Goal: Information Seeking & Learning: Get advice/opinions

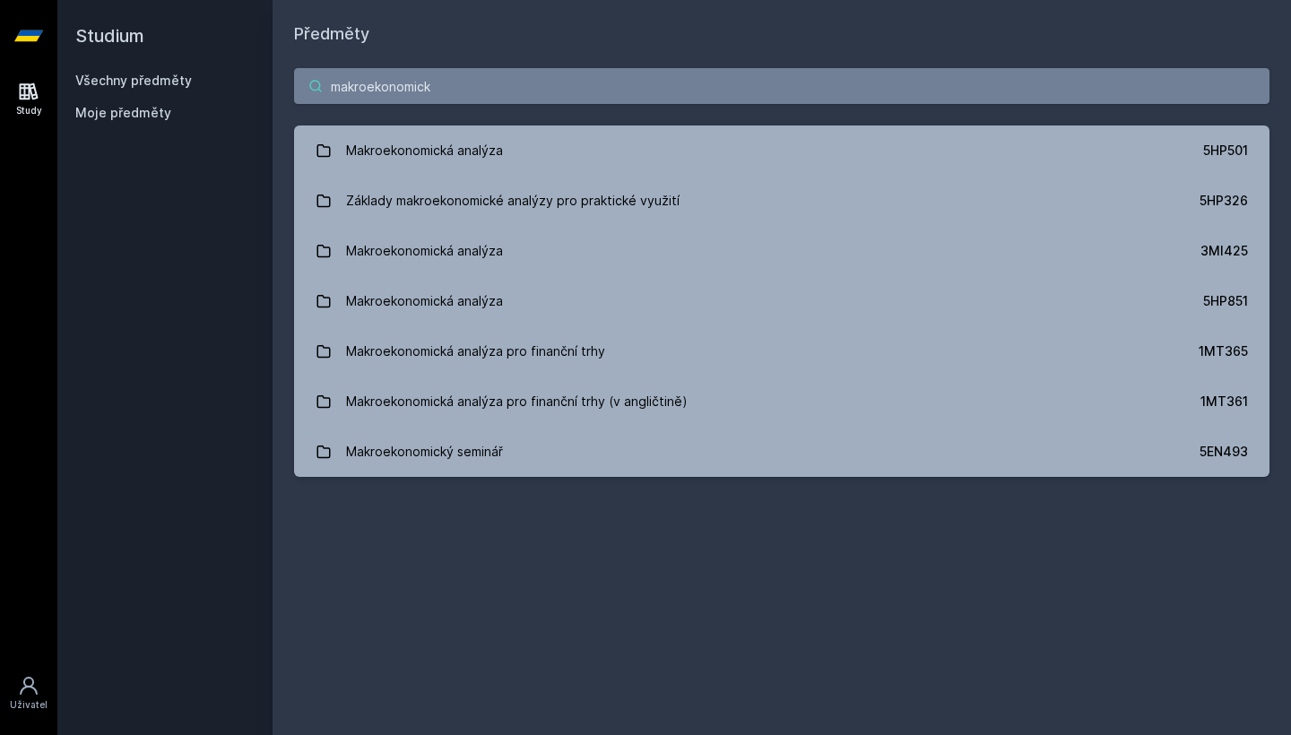
type input "makroekonomické"
drag, startPoint x: 558, startPoint y: 96, endPoint x: 564, endPoint y: 125, distance: 29.4
click at [564, 125] on div "makroekonomické Makroekonomická analýza 5HP501 Základy makroekonomické analýzy …" at bounding box center [782, 273] width 1018 height 452
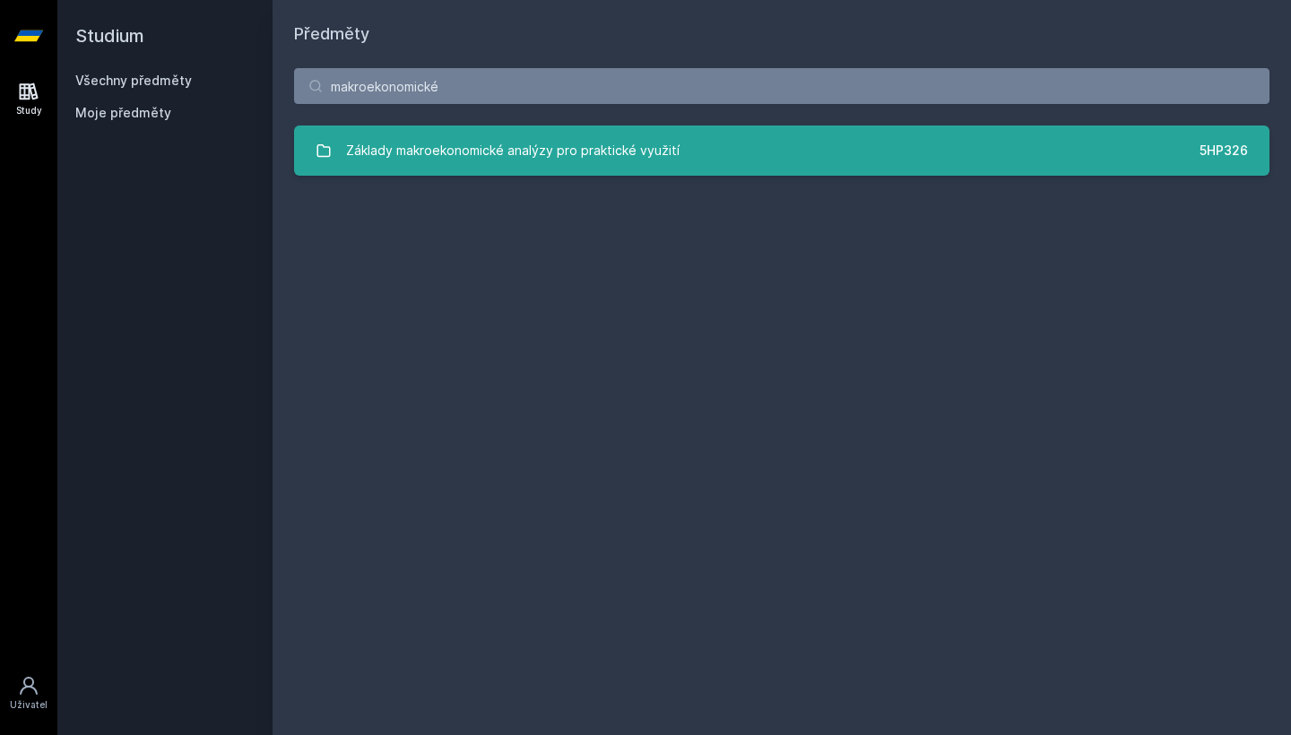
click at [561, 137] on div "Základy makroekonomické analýzy pro praktické využití" at bounding box center [512, 151] width 333 height 36
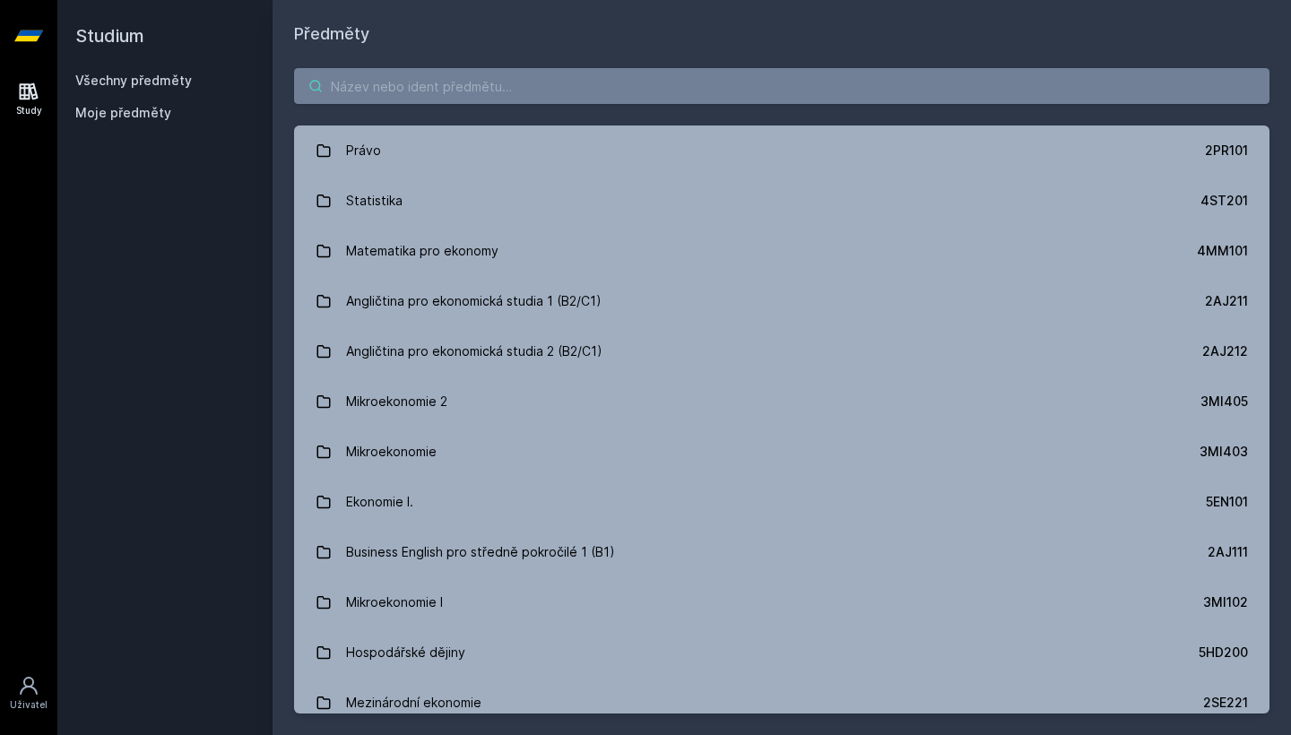
click at [483, 82] on input "search" at bounding box center [781, 86] width 975 height 36
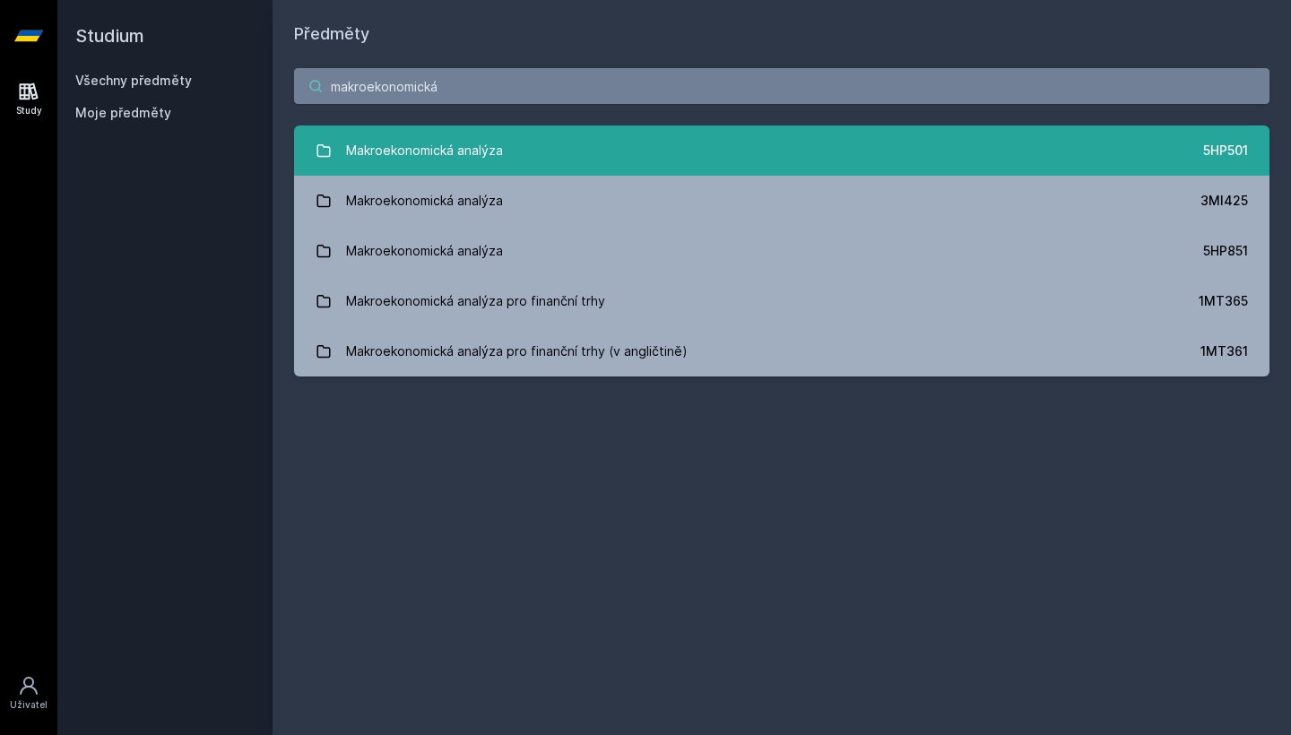
type input "makroekonomická"
click at [505, 131] on link "Makroekonomická analýza 5HP501" at bounding box center [781, 151] width 975 height 50
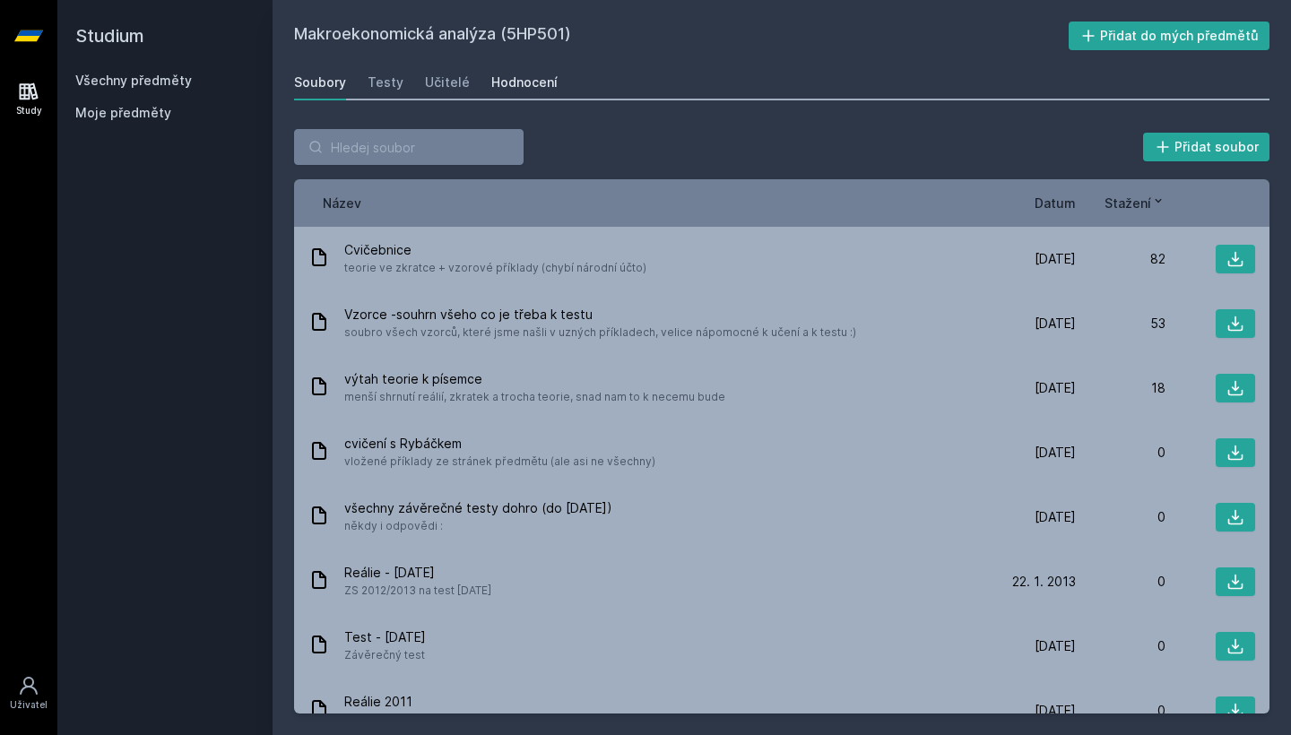
click at [529, 84] on div "Hodnocení" at bounding box center [524, 83] width 66 height 18
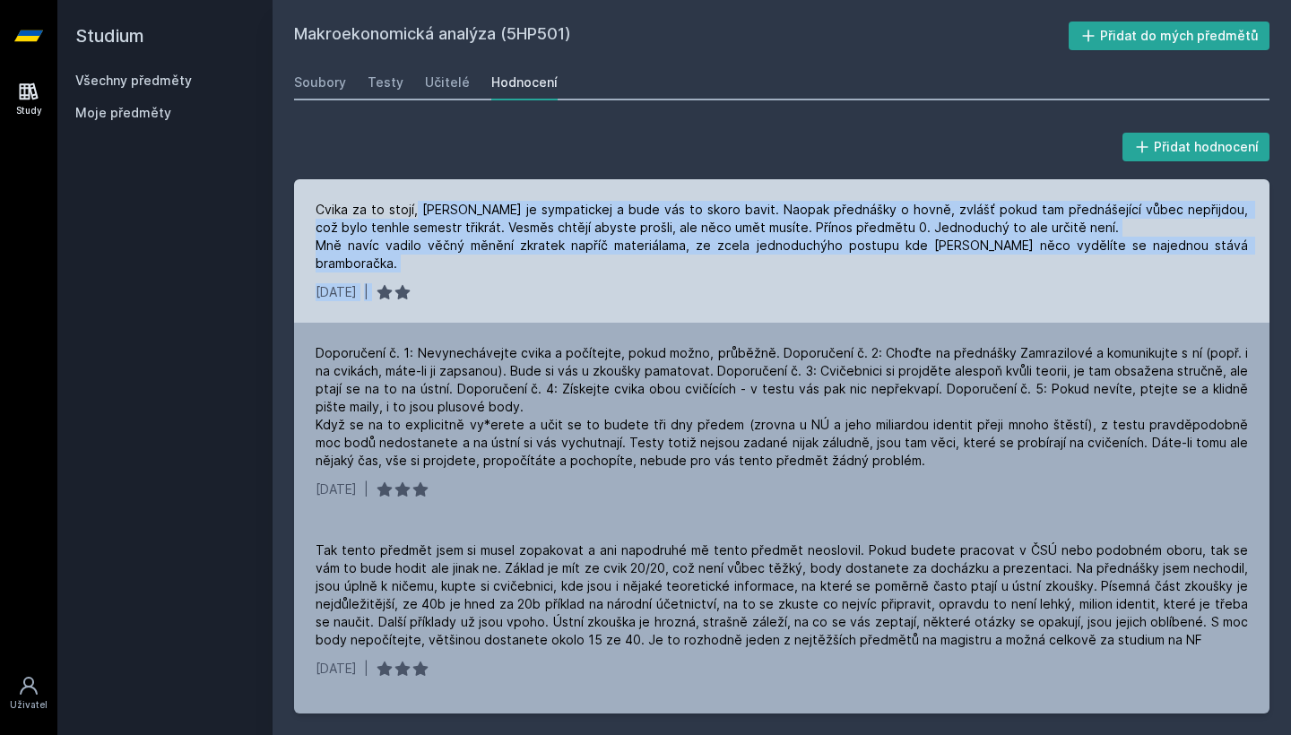
drag, startPoint x: 415, startPoint y: 209, endPoint x: 697, endPoint y: 275, distance: 290.1
click at [697, 275] on div "Cvika za to stojí, [PERSON_NAME] je sympatickej a bude vás to skoro bavit. Naop…" at bounding box center [781, 250] width 975 height 143
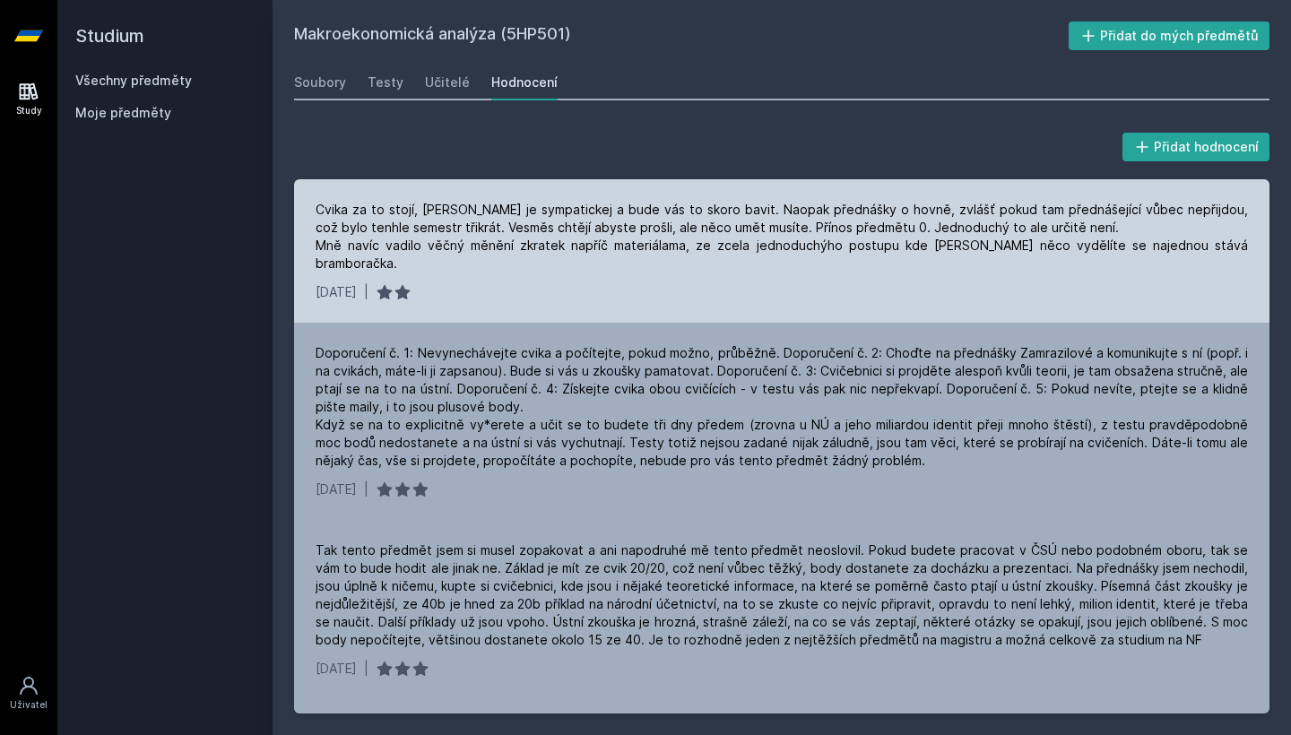
click at [697, 283] on div "[DATE] |" at bounding box center [782, 292] width 932 height 18
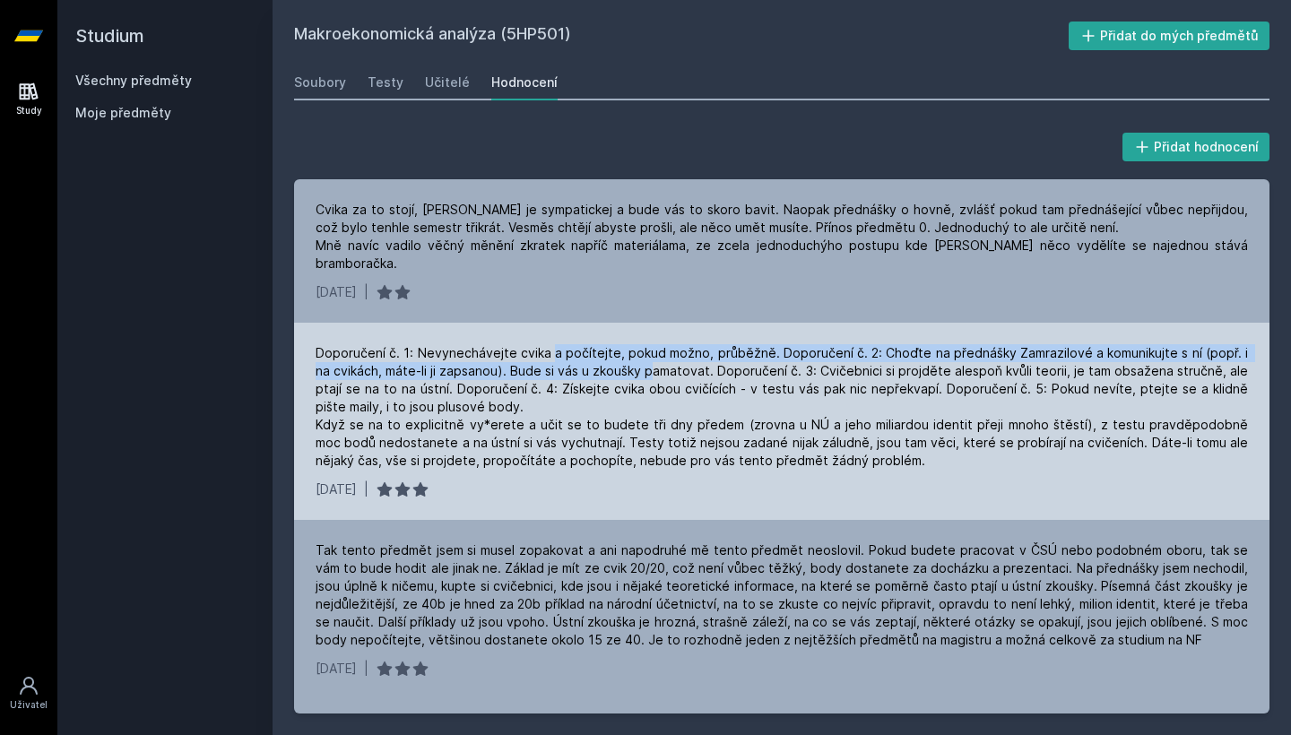
drag, startPoint x: 550, startPoint y: 331, endPoint x: 635, endPoint y: 351, distance: 86.5
click at [635, 351] on div "Doporučení č. 1: Nevynechávejte cvika a počítejte, pokud možno, průběžně. Dopor…" at bounding box center [782, 407] width 932 height 126
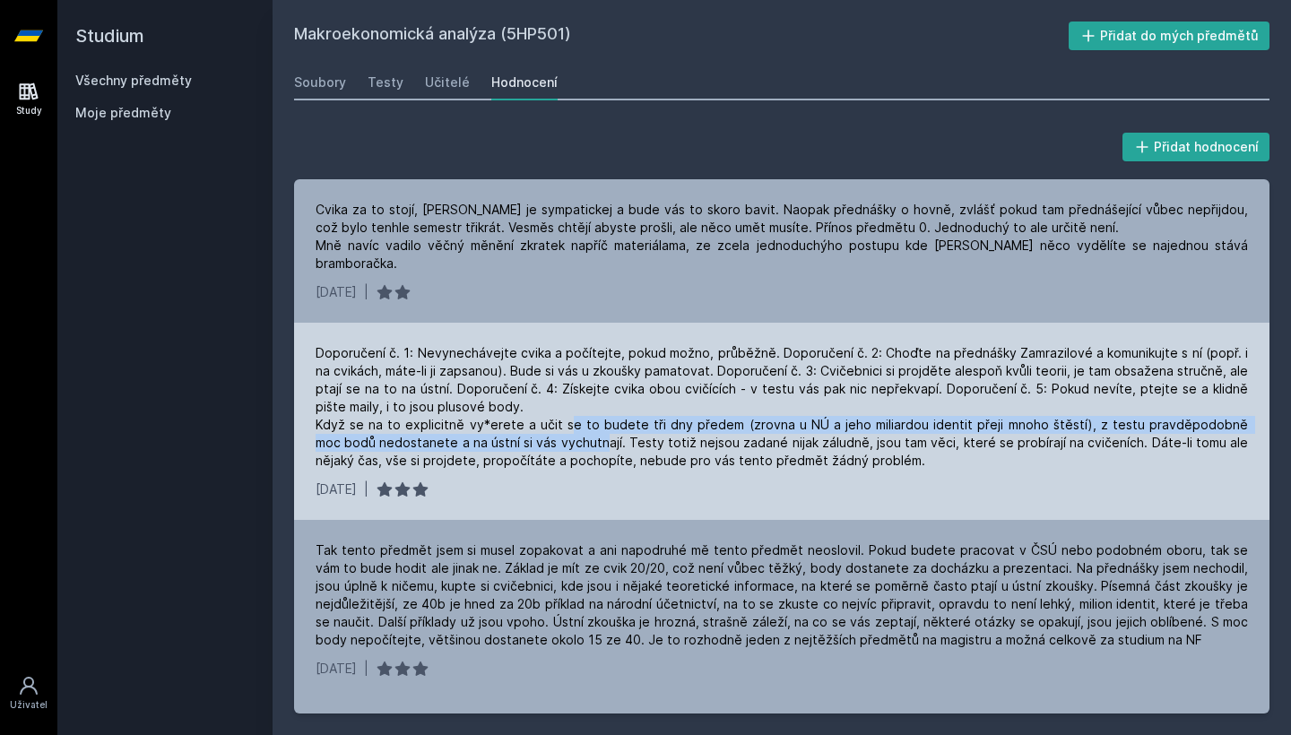
drag, startPoint x: 567, startPoint y: 405, endPoint x: 578, endPoint y: 416, distance: 15.2
click at [578, 416] on div "Doporučení č. 1: Nevynechávejte cvika a počítejte, pokud možno, průběžně. Dopor…" at bounding box center [782, 407] width 932 height 126
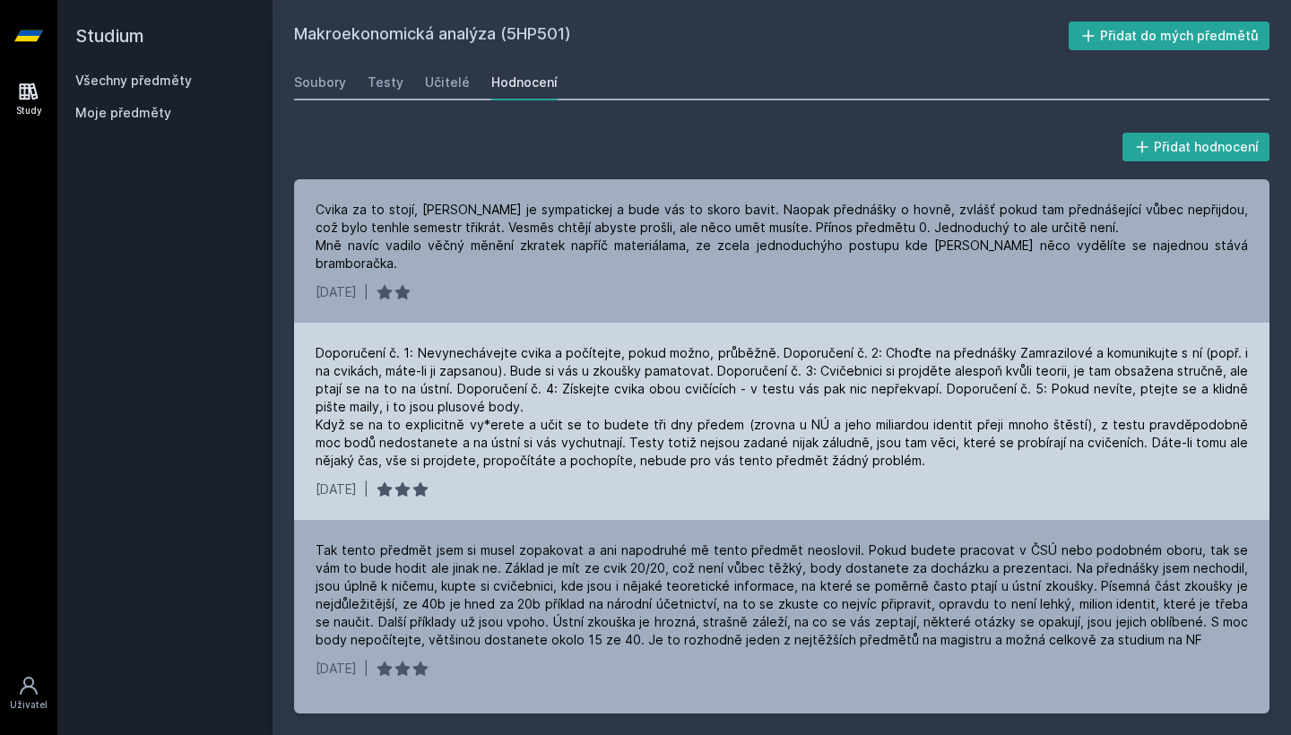
click at [593, 420] on div "Doporučení č. 1: Nevynechávejte cvika a počítejte, pokud možno, průběžně. Dopor…" at bounding box center [782, 407] width 932 height 126
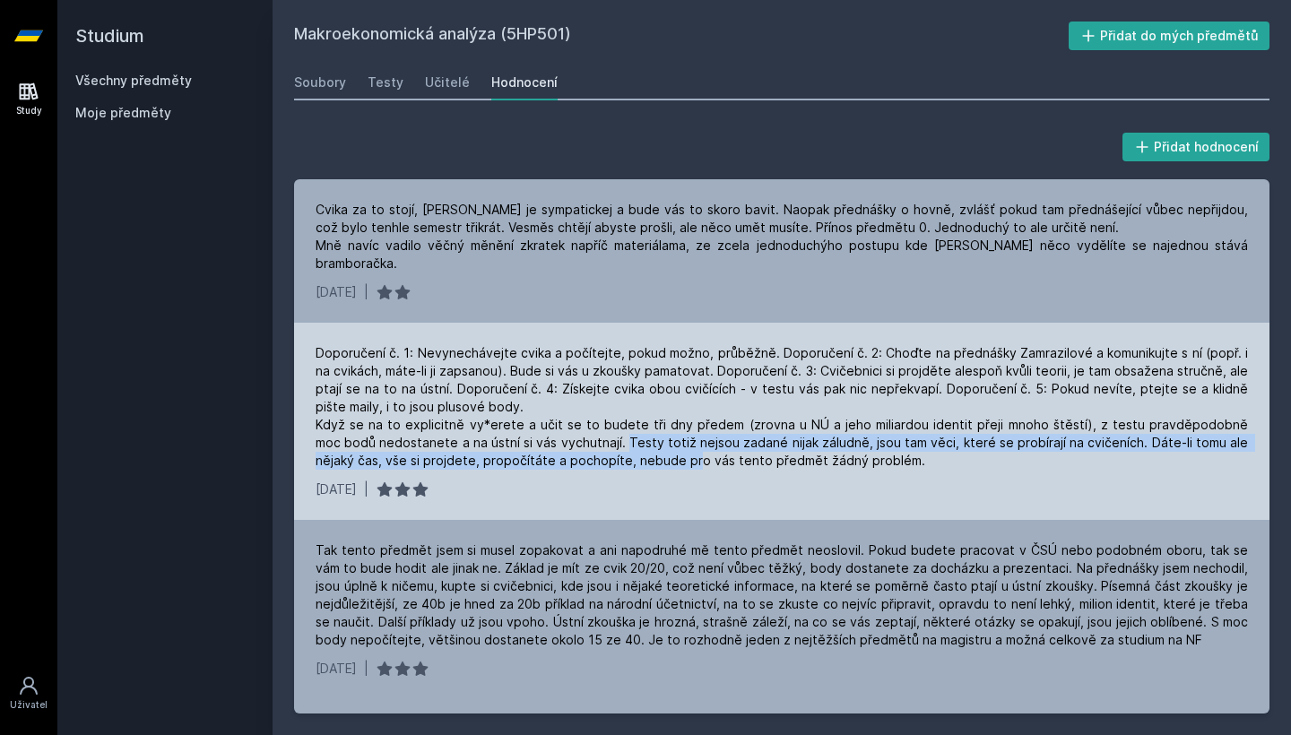
drag, startPoint x: 595, startPoint y: 420, endPoint x: 647, endPoint y: 441, distance: 56.3
click at [647, 441] on div "Doporučení č. 1: Nevynechávejte cvika a počítejte, pokud možno, průběžně. Dopor…" at bounding box center [782, 407] width 932 height 126
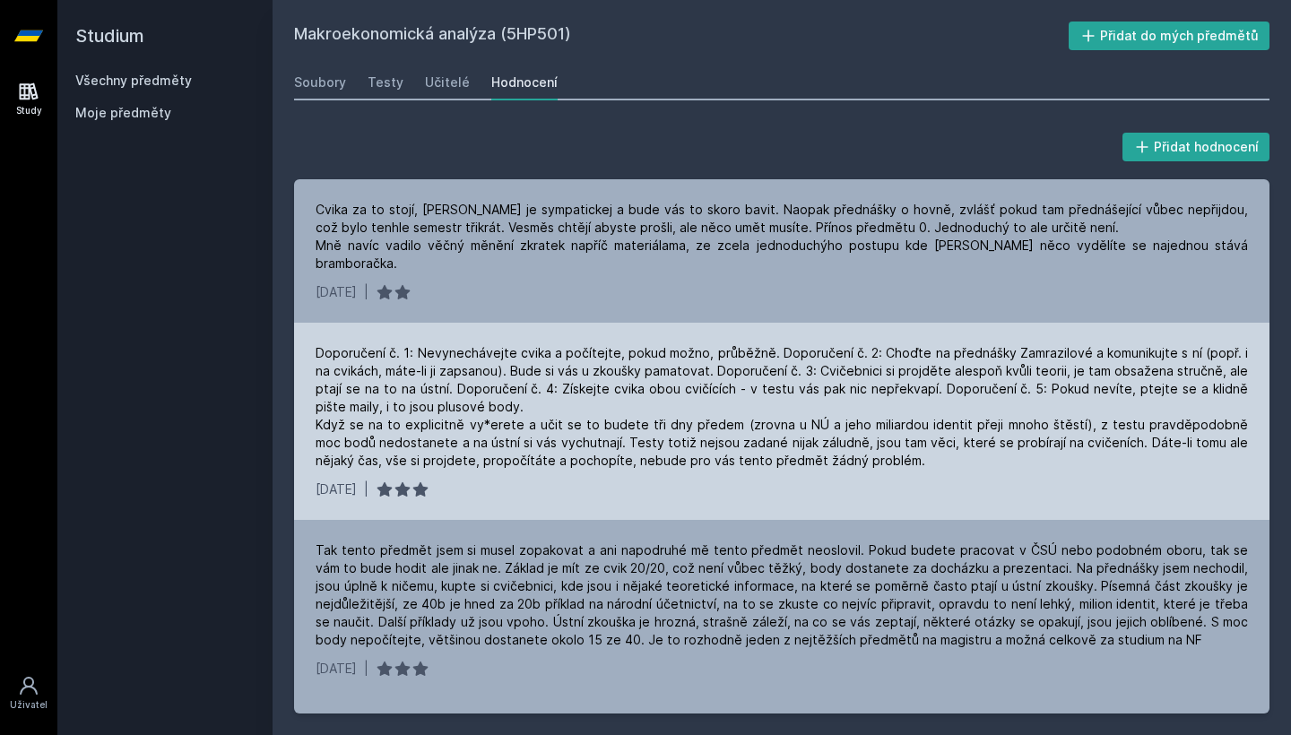
click at [674, 440] on div "Doporučení č. 1: Nevynechávejte cvika a počítejte, pokud možno, průběžně. Dopor…" at bounding box center [782, 407] width 932 height 126
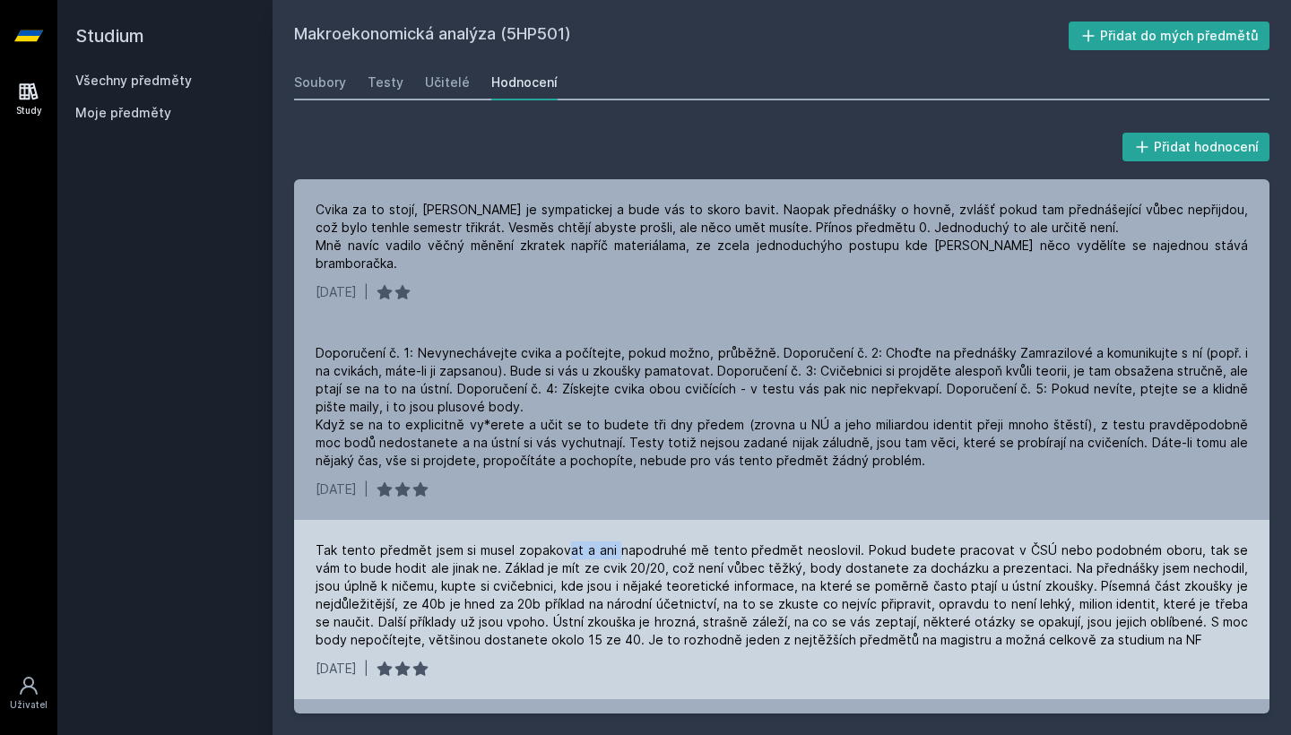
drag, startPoint x: 563, startPoint y: 527, endPoint x: 614, endPoint y: 526, distance: 51.1
click at [614, 541] on div "Tak tento předmět jsem si musel zopakovat a ani napodruhé mě tento předmět neos…" at bounding box center [782, 595] width 932 height 108
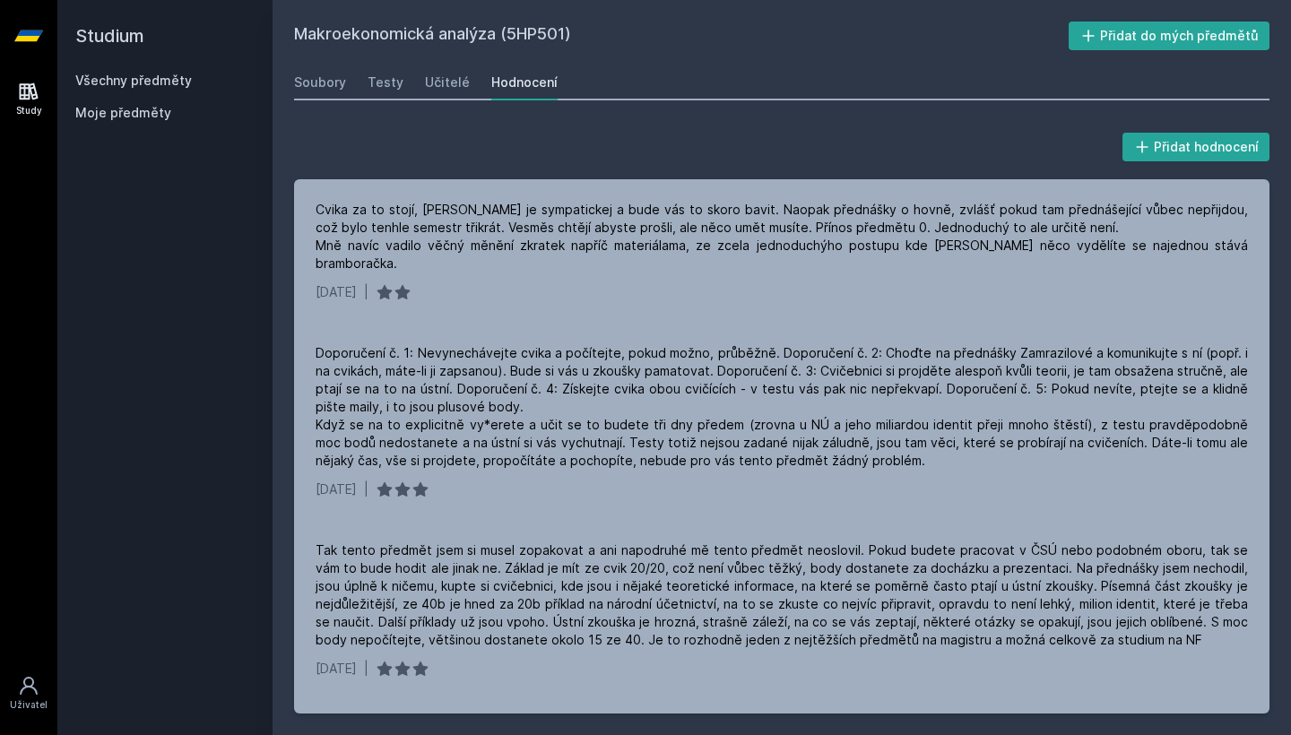
click at [537, 42] on h2 "Makroekonomická analýza (5HP501)" at bounding box center [681, 36] width 775 height 29
copy h2 "5HP501"
click at [661, 49] on h2 "Makroekonomická analýza (5HP501)" at bounding box center [681, 36] width 775 height 29
click at [550, 39] on h2 "Makroekonomická analýza (5HP501)" at bounding box center [681, 36] width 775 height 29
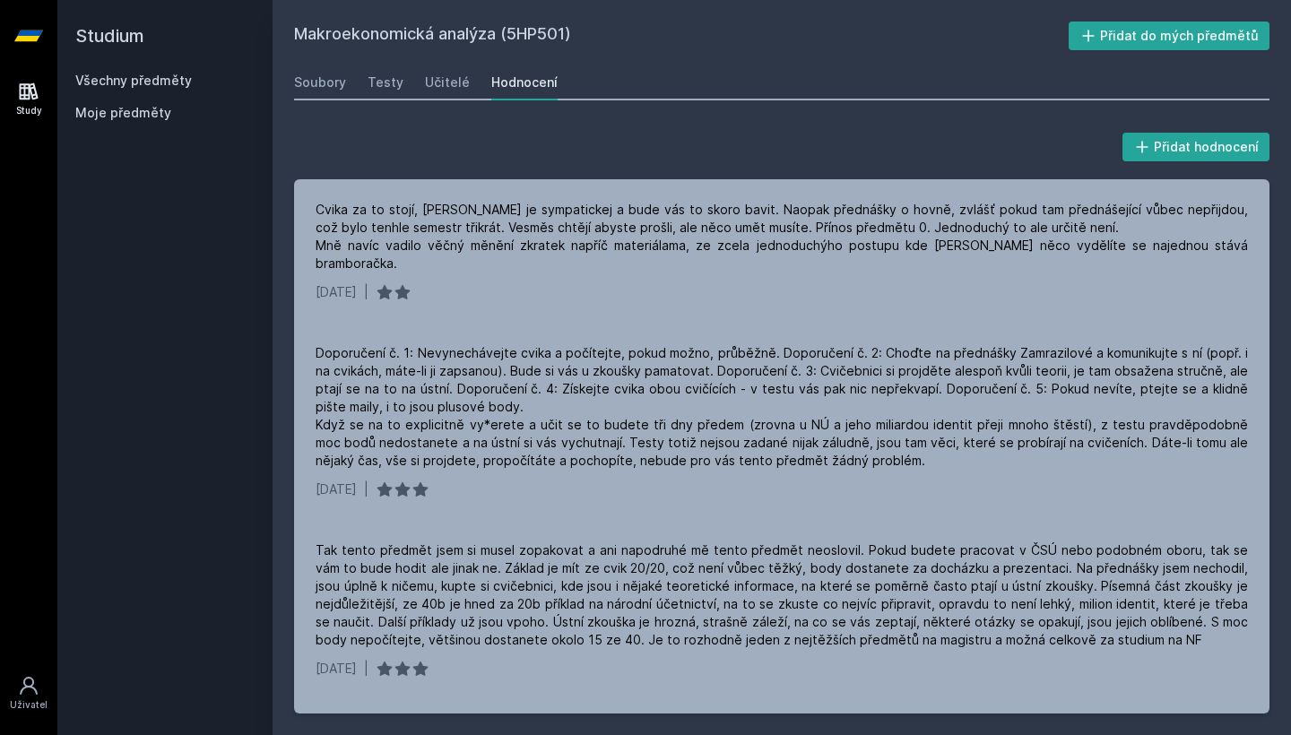
click at [550, 39] on h2 "Makroekonomická analýza (5HP501)" at bounding box center [681, 36] width 775 height 29
click at [588, 39] on h2 "Makroekonomická analýza (5HP501)" at bounding box center [681, 36] width 775 height 29
click at [549, 39] on h2 "Makroekonomická analýza (5HP501)" at bounding box center [681, 36] width 775 height 29
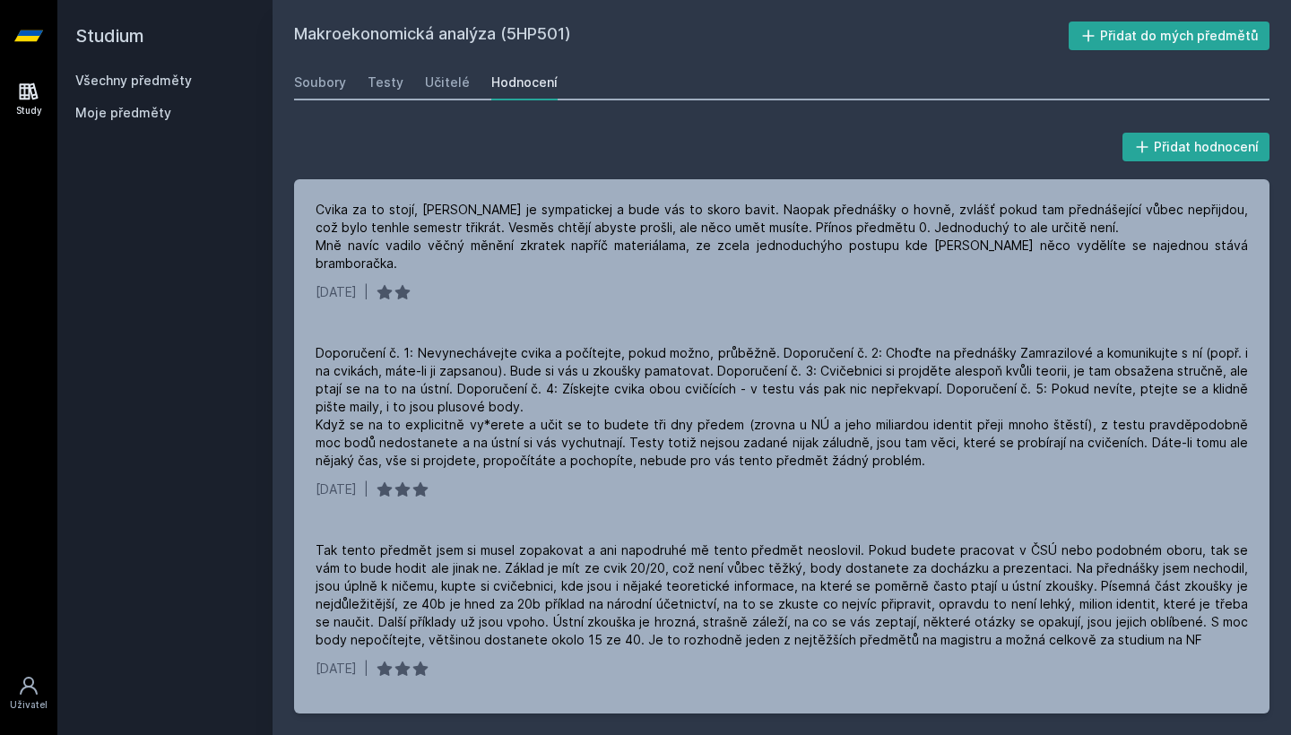
click at [568, 38] on h2 "Makroekonomická analýza (5HP501)" at bounding box center [681, 36] width 775 height 29
click at [552, 32] on h2 "Makroekonomická analýza (5HP501)" at bounding box center [681, 36] width 775 height 29
click at [582, 38] on h2 "Makroekonomická analýza (5HP501)" at bounding box center [681, 36] width 775 height 29
click at [553, 38] on h2 "Makroekonomická analýza (5HP501)" at bounding box center [681, 36] width 775 height 29
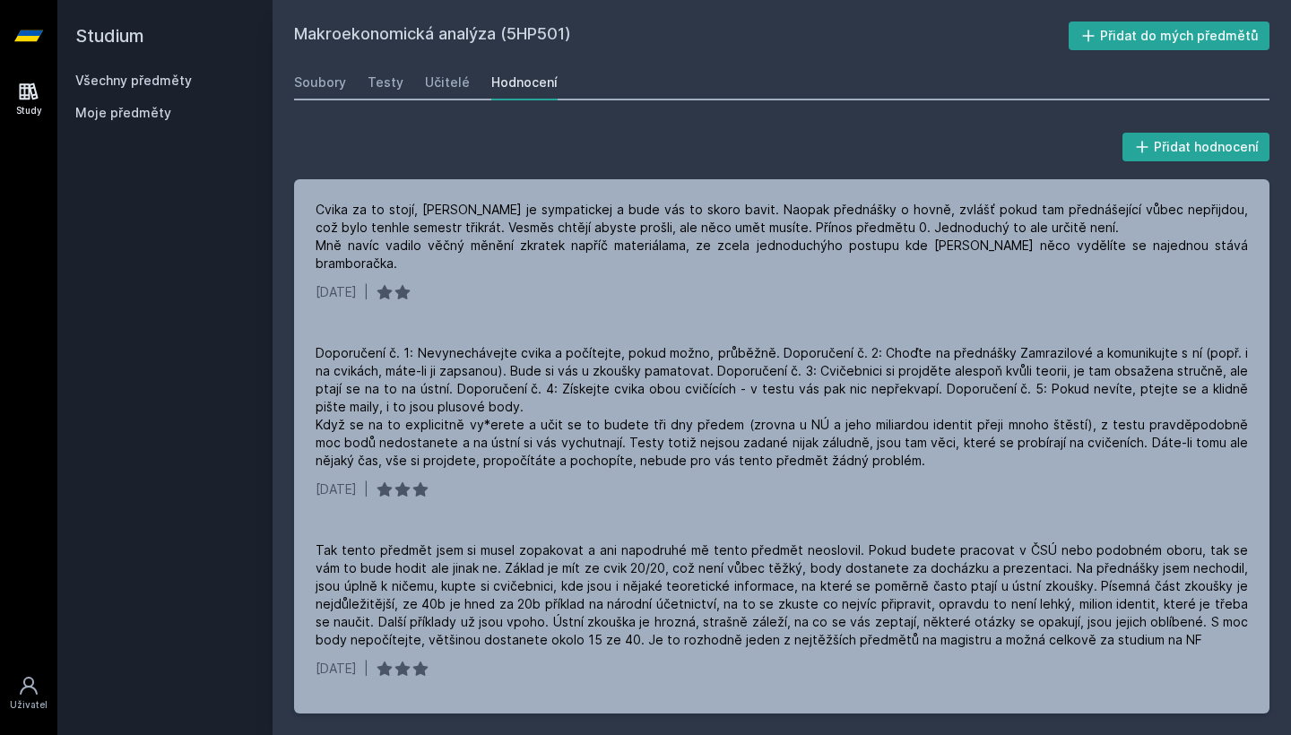
click at [553, 38] on h2 "Makroekonomická analýza (5HP501)" at bounding box center [681, 36] width 775 height 29
click at [574, 38] on h2 "Makroekonomická analýza (5HP501)" at bounding box center [681, 36] width 775 height 29
drag, startPoint x: 578, startPoint y: 38, endPoint x: 465, endPoint y: 36, distance: 113.0
click at [465, 36] on h2 "Makroekonomická analýza (5HP501)" at bounding box center [681, 36] width 775 height 29
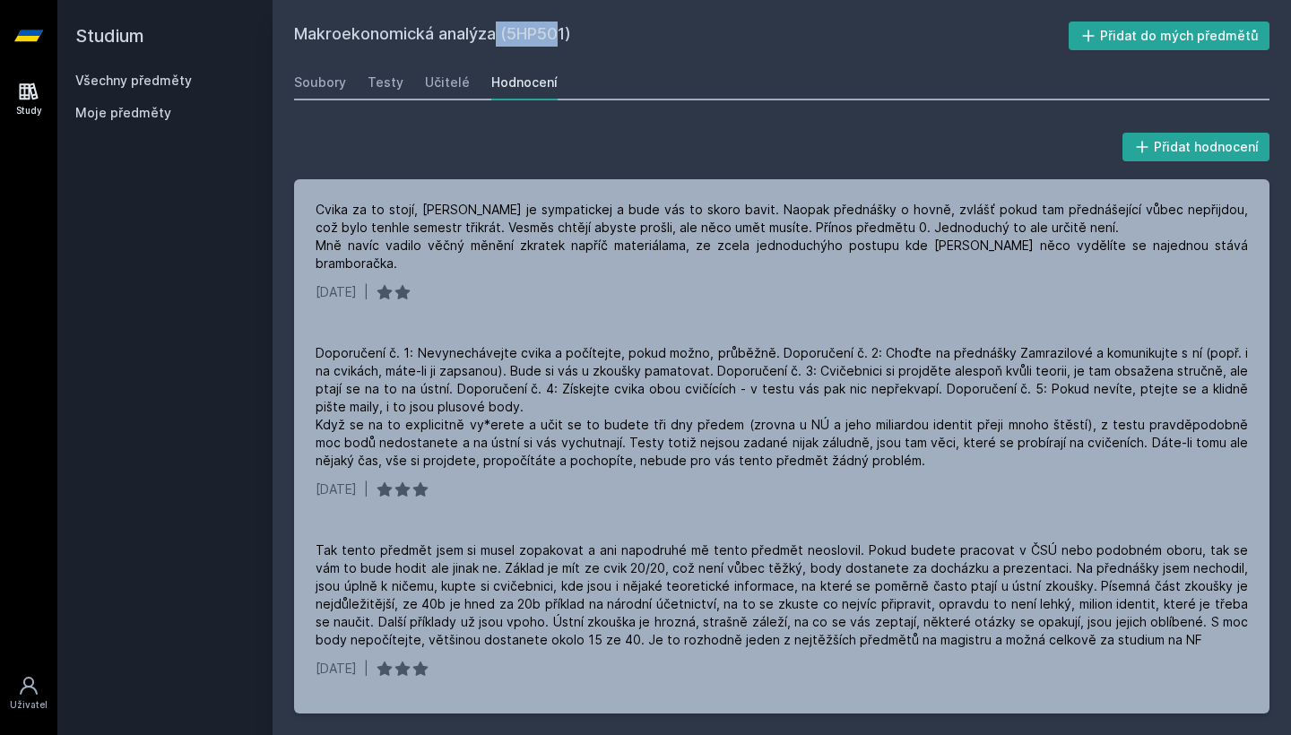
click at [465, 36] on h2 "Makroekonomická analýza (5HP501)" at bounding box center [681, 36] width 775 height 29
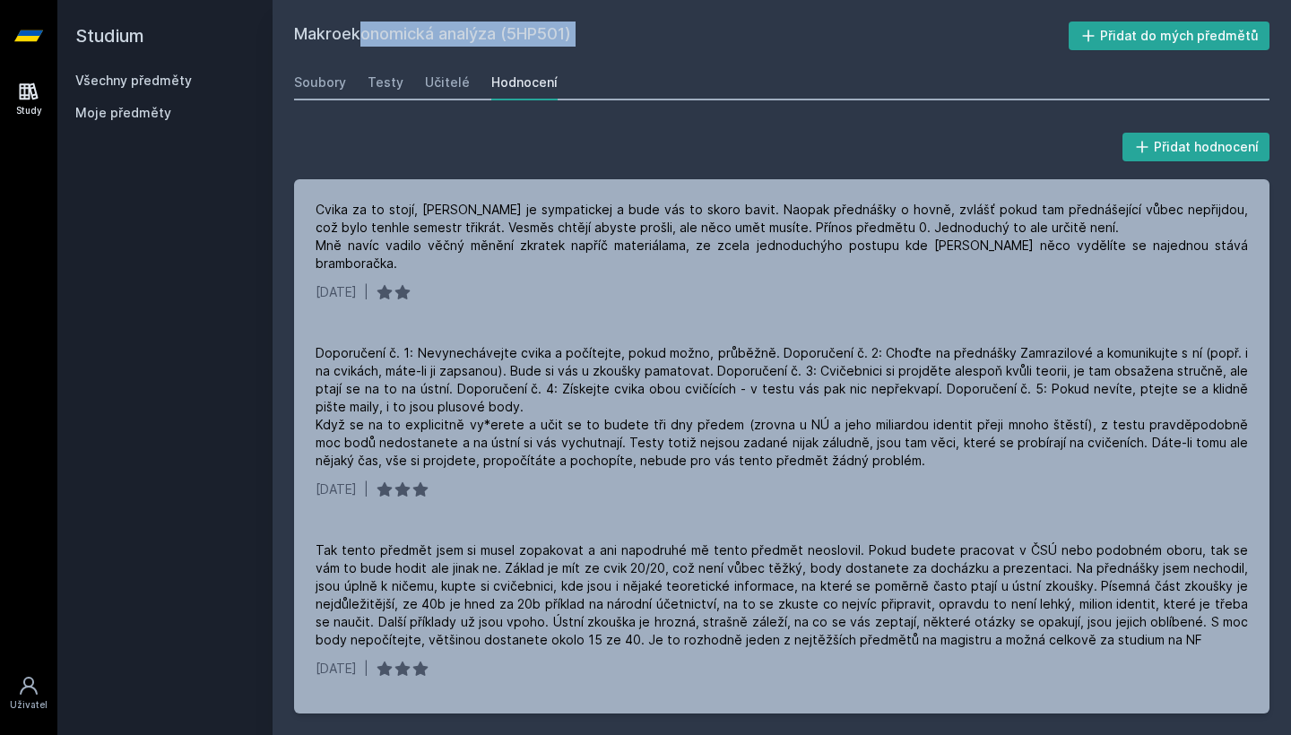
click at [610, 42] on h2 "Makroekonomická analýza (5HP501)" at bounding box center [681, 36] width 775 height 29
drag, startPoint x: 603, startPoint y: 39, endPoint x: 607, endPoint y: 56, distance: 18.3
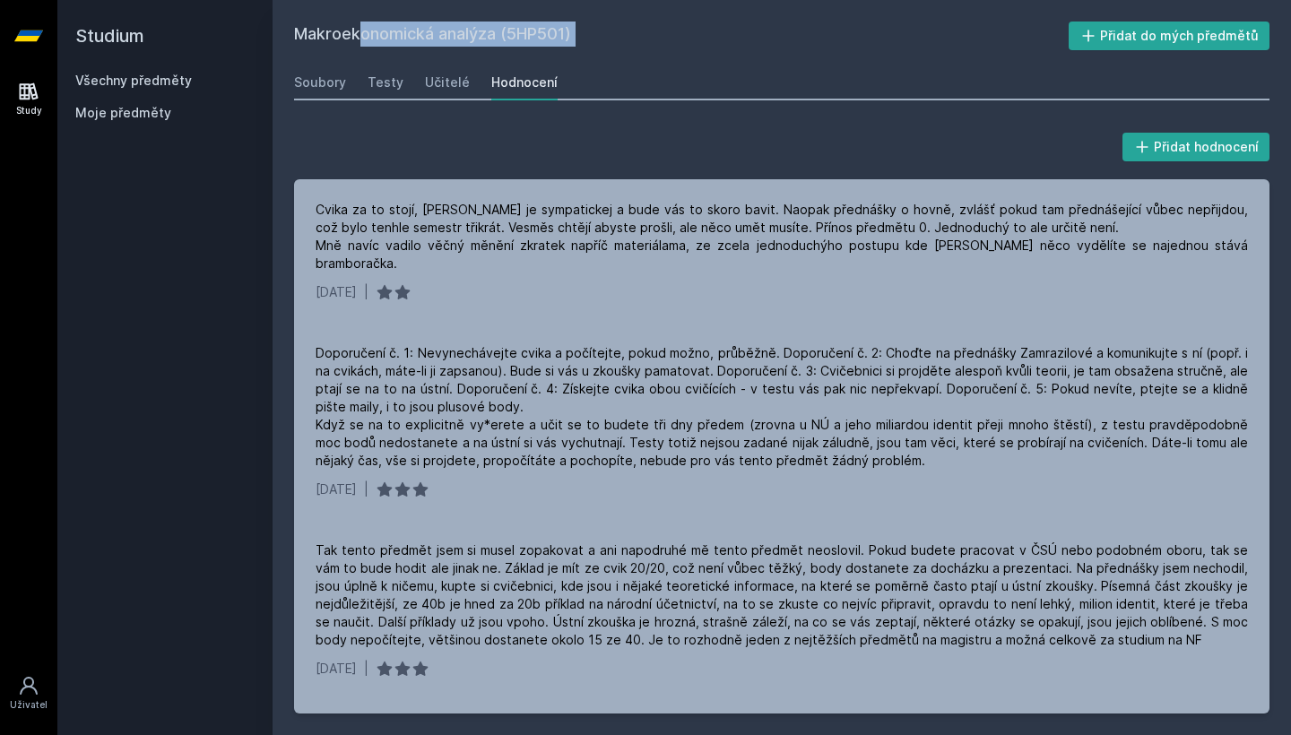
click at [607, 56] on div "Makroekonomická analýza (5HP501) Přidat do mých předmětů [GEOGRAPHIC_DATA] Test…" at bounding box center [781, 368] width 975 height 692
click at [590, 60] on div "Makroekonomická analýza (5HP501) Přidat do mých předmětů [GEOGRAPHIC_DATA] Test…" at bounding box center [781, 368] width 975 height 692
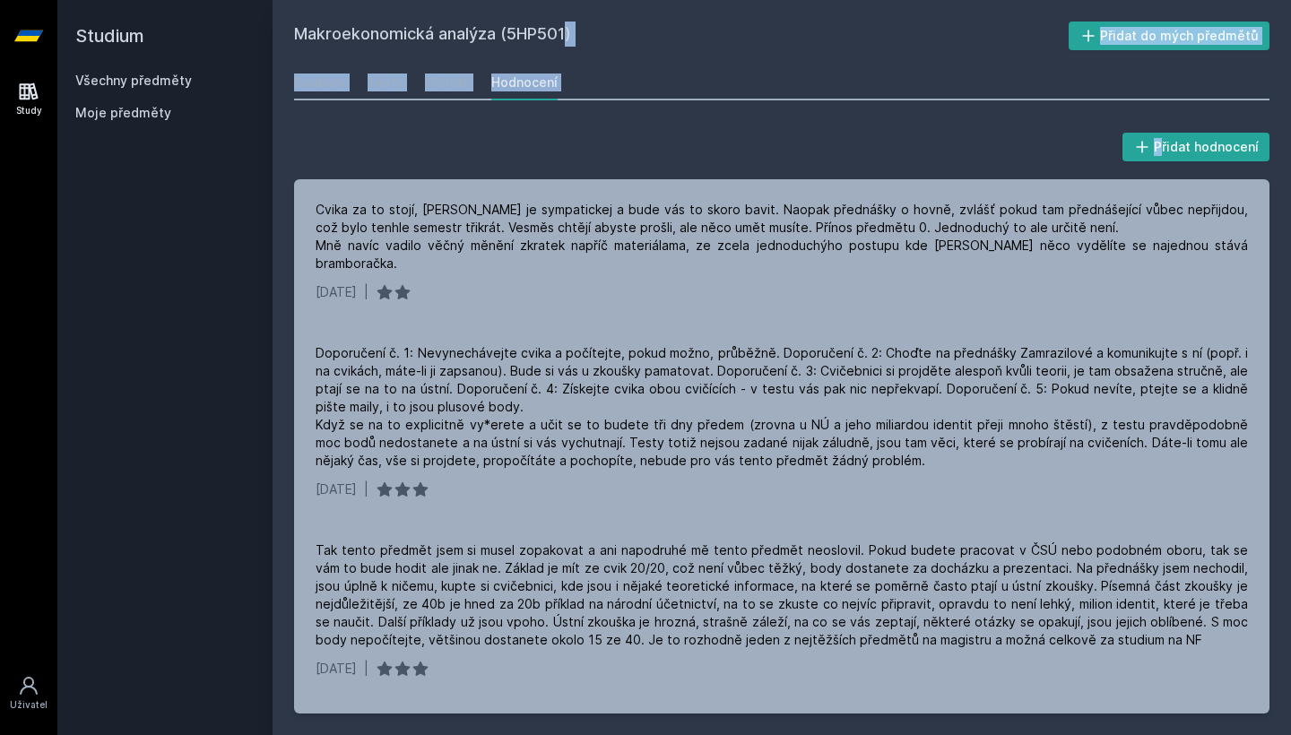
drag, startPoint x: 582, startPoint y: 111, endPoint x: 505, endPoint y: 39, distance: 105.9
click at [505, 39] on div "Makroekonomická analýza (5HP501) Přidat do mých předmětů [GEOGRAPHIC_DATA] Test…" at bounding box center [781, 368] width 975 height 692
click at [505, 39] on h2 "Makroekonomická analýza (5HP501)" at bounding box center [681, 36] width 775 height 29
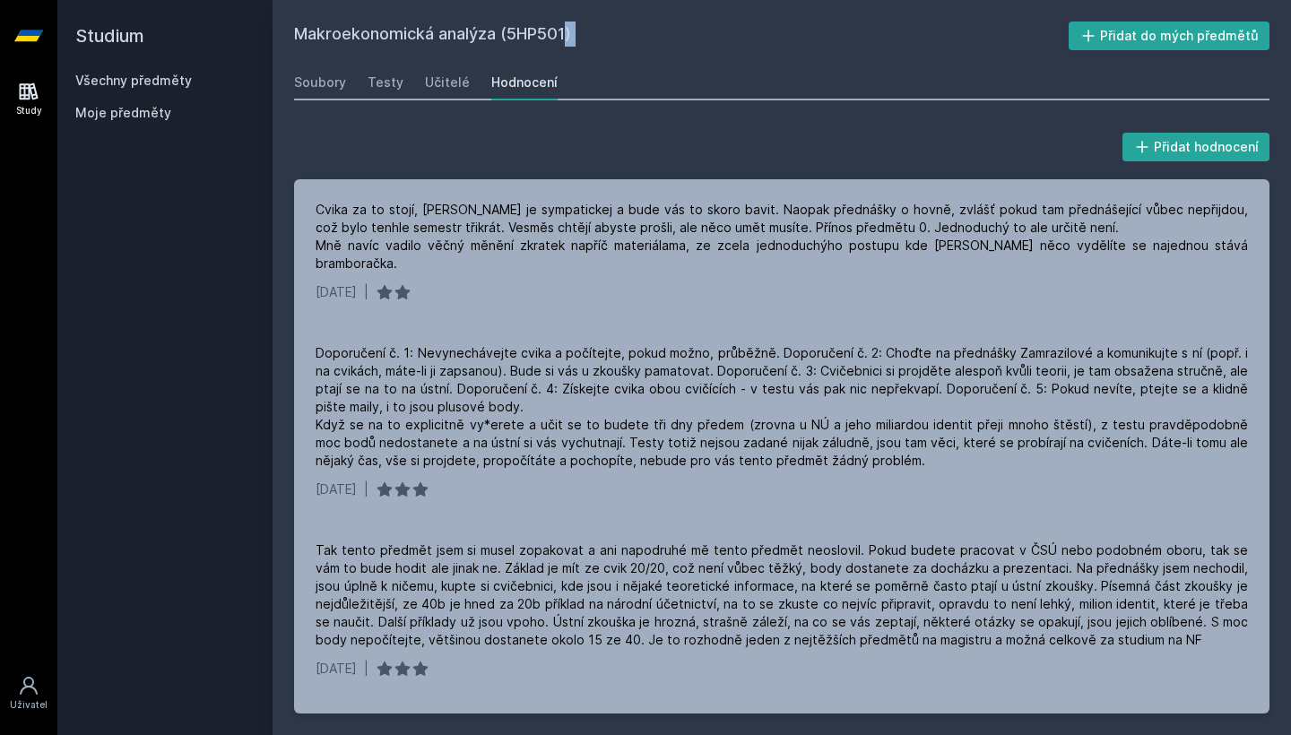
drag, startPoint x: 505, startPoint y: 39, endPoint x: 541, endPoint y: 48, distance: 38.1
click at [541, 48] on h2 "Makroekonomická analýza (5HP501)" at bounding box center [681, 36] width 775 height 29
drag, startPoint x: 593, startPoint y: 38, endPoint x: 295, endPoint y: 31, distance: 297.7
click at [295, 31] on h2 "Makroekonomická analýza (5HP501)" at bounding box center [681, 36] width 775 height 29
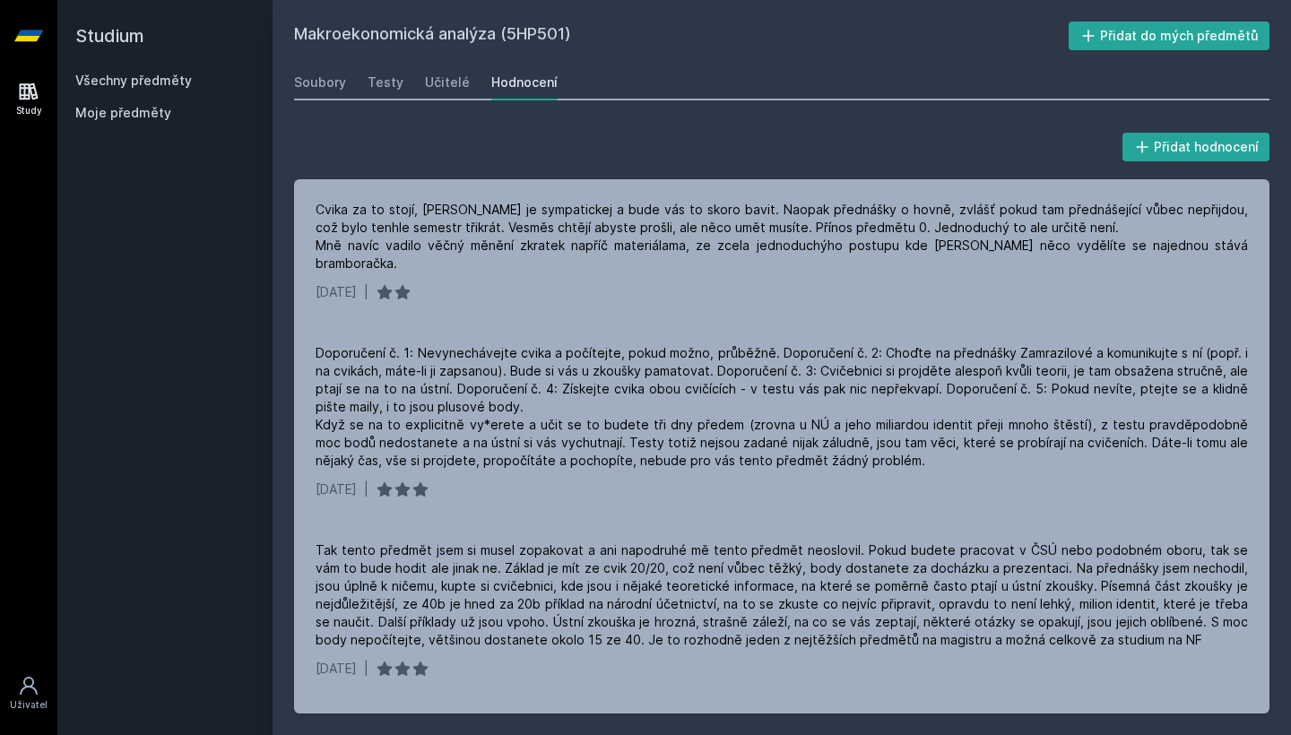
click at [295, 31] on h2 "Makroekonomická analýza (5HP501)" at bounding box center [681, 36] width 775 height 29
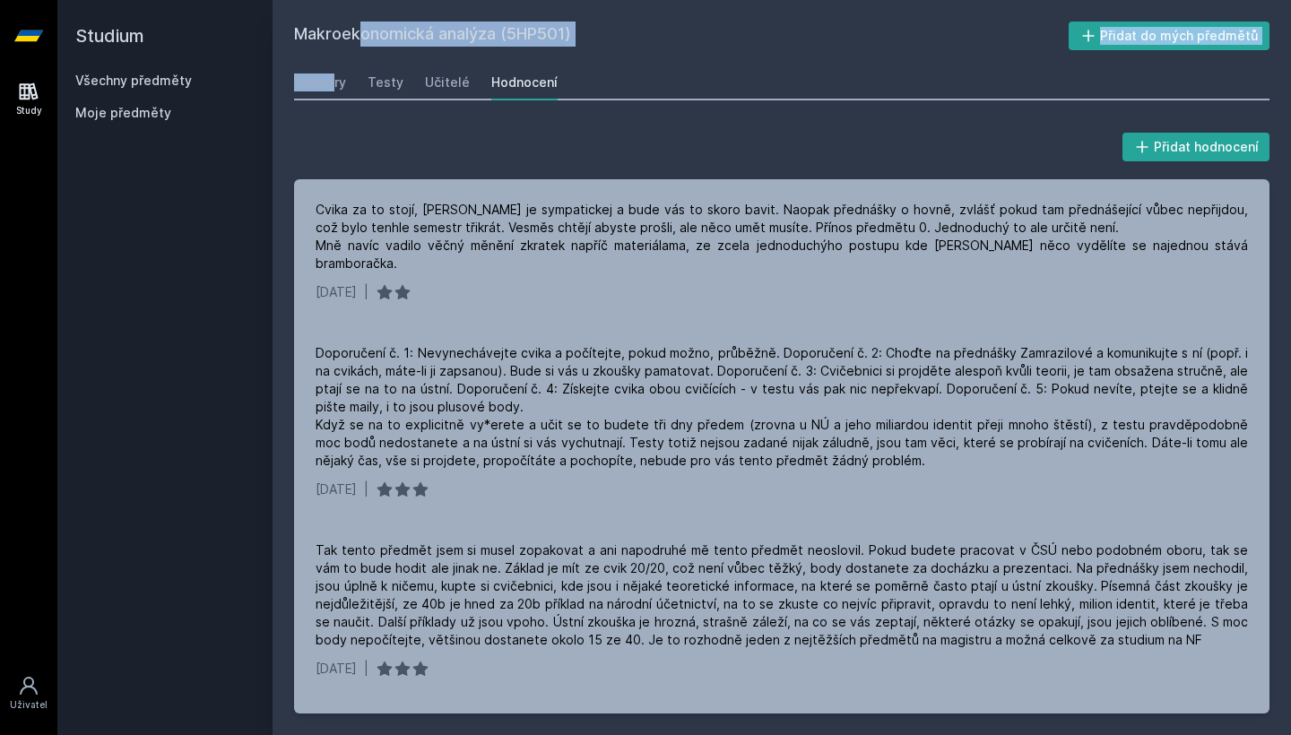
drag, startPoint x: 295, startPoint y: 34, endPoint x: 629, endPoint y: 59, distance: 335.3
click at [629, 59] on div "Makroekonomická analýza (5HP501) Přidat do mých předmětů [GEOGRAPHIC_DATA] Test…" at bounding box center [781, 368] width 975 height 692
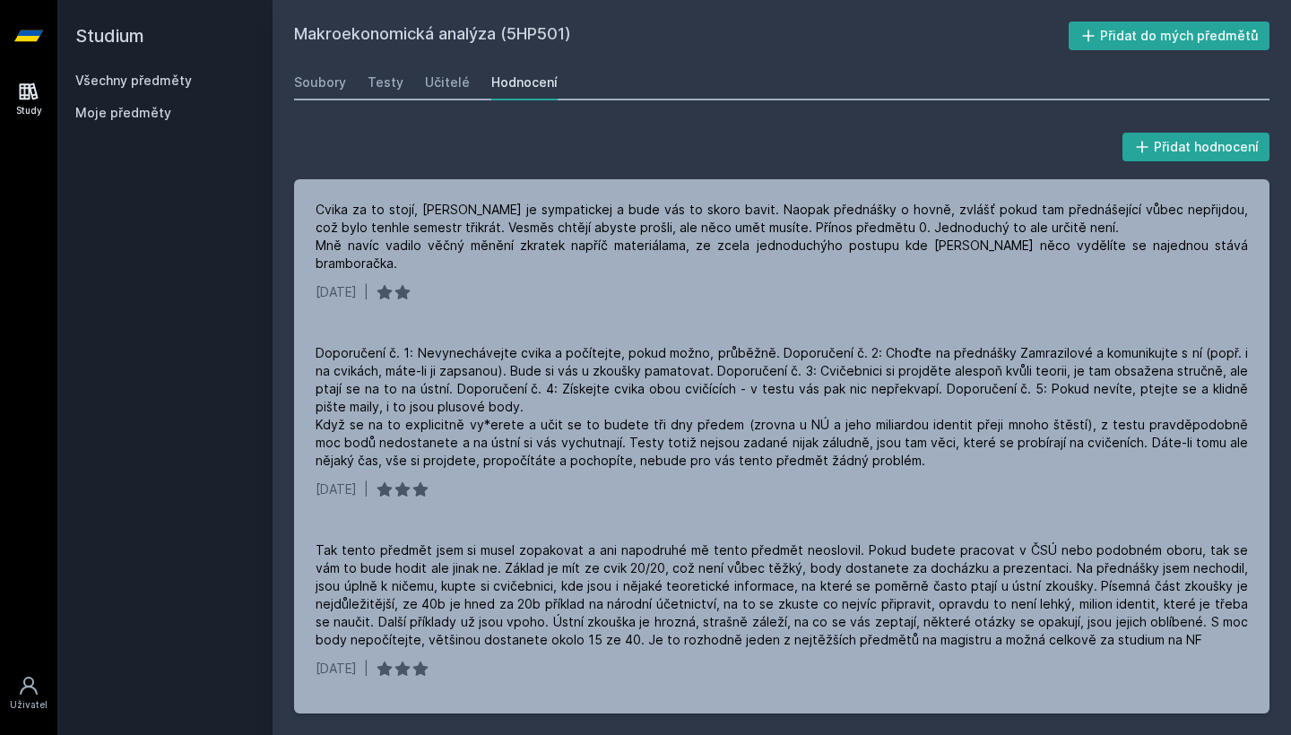
click at [629, 59] on div "Makroekonomická analýza (5HP501) Přidat do mých předmětů [GEOGRAPHIC_DATA] Test…" at bounding box center [781, 368] width 975 height 692
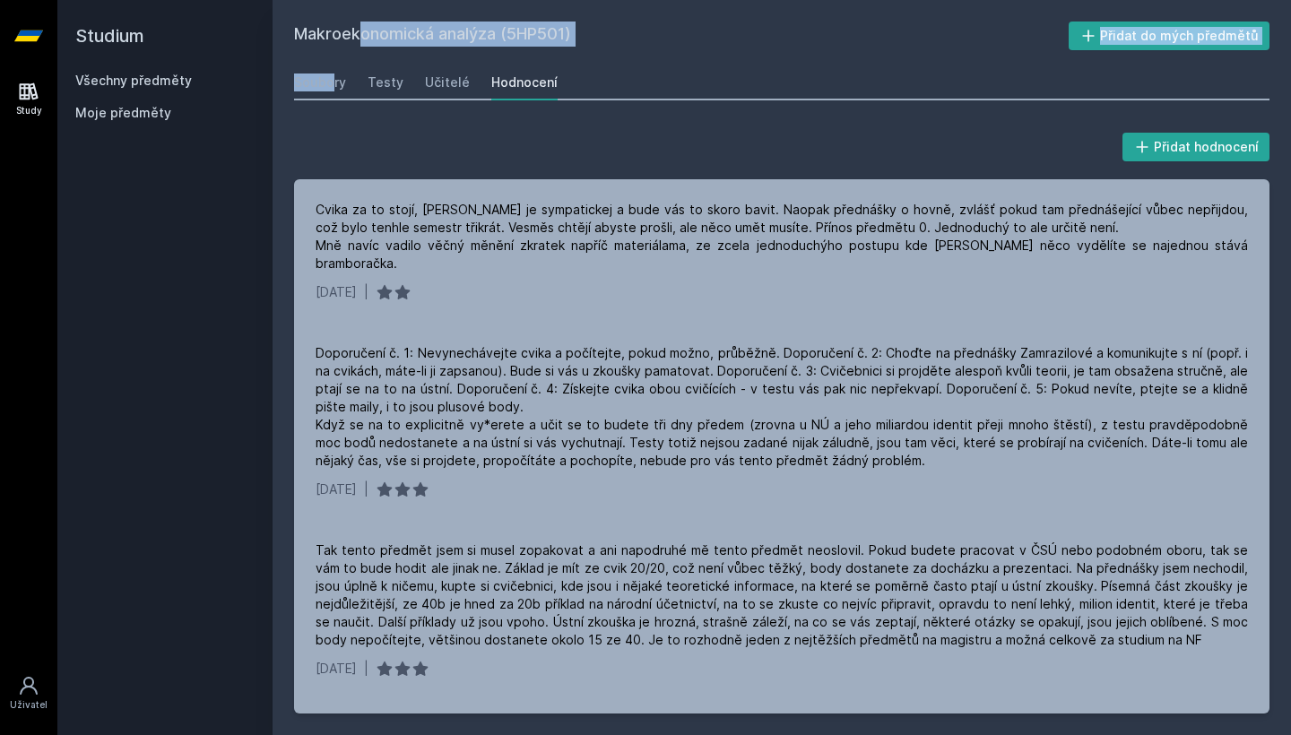
drag, startPoint x: 288, startPoint y: 27, endPoint x: 662, endPoint y: 70, distance: 377.2
click at [662, 70] on div "Makroekonomická analýza (5HP501) Přidat do mých předmětů [GEOGRAPHIC_DATA] Test…" at bounding box center [782, 367] width 1018 height 735
click at [498, 39] on h2 "Makroekonomická analýza (5HP501)" at bounding box center [681, 36] width 775 height 29
drag, startPoint x: 289, startPoint y: 34, endPoint x: 622, endPoint y: 69, distance: 335.3
click at [622, 69] on div "Makroekonomická analýza (5HP501) Přidat do mých předmětů [GEOGRAPHIC_DATA] Test…" at bounding box center [782, 367] width 1018 height 735
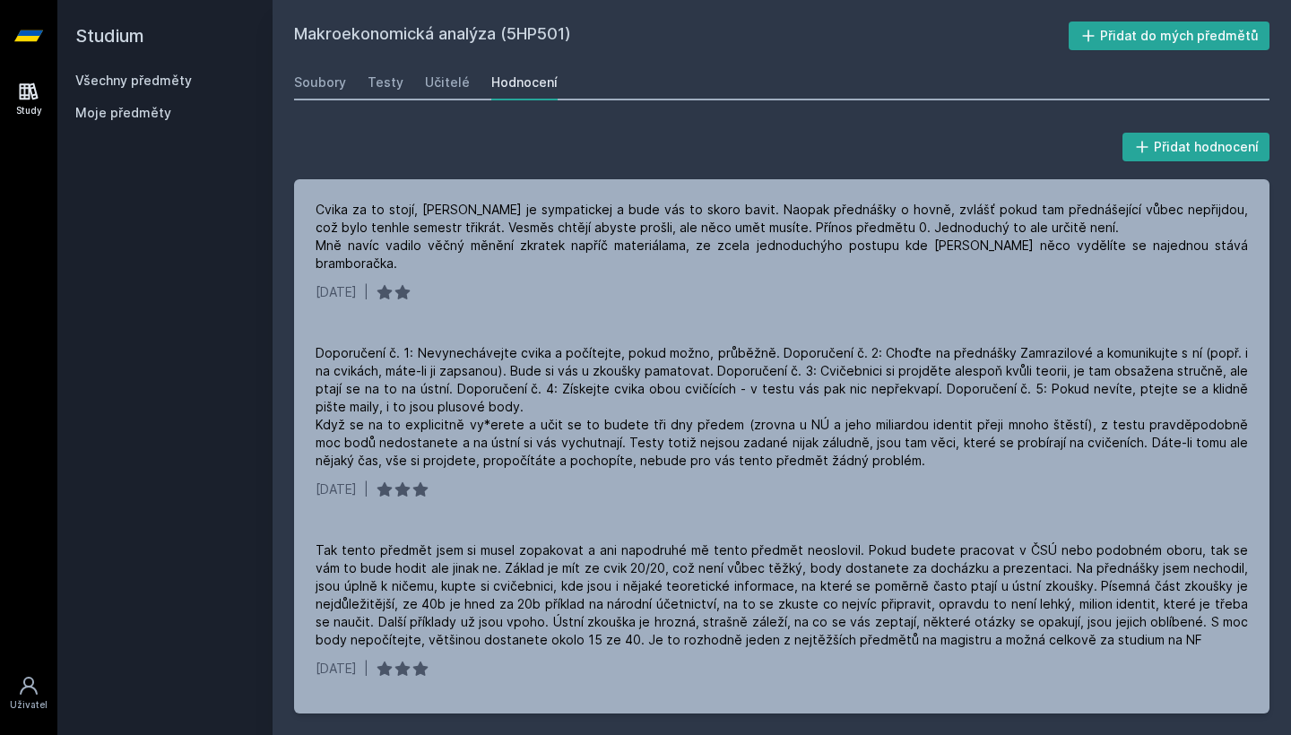
click at [622, 69] on div "Soubory Testy Učitelé Hodnocení" at bounding box center [781, 83] width 975 height 36
click at [550, 29] on h2 "Makroekonomická analýza (5HP501)" at bounding box center [681, 36] width 775 height 29
copy h2 "5HP501"
click at [550, 29] on h2 "Makroekonomická analýza (5HP501)" at bounding box center [681, 36] width 775 height 29
